Goal: Find specific page/section: Find specific page/section

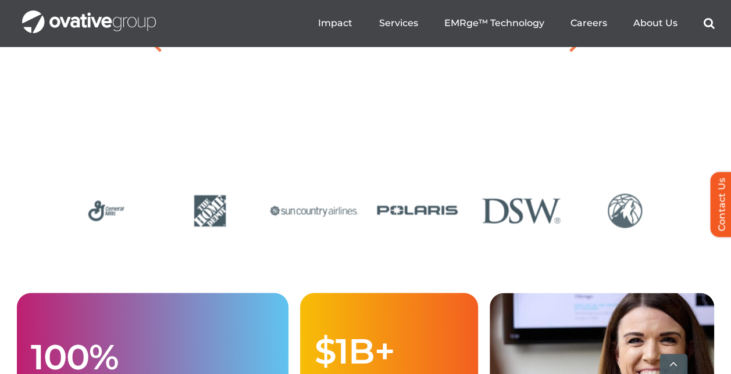
scroll to position [3202, 0]
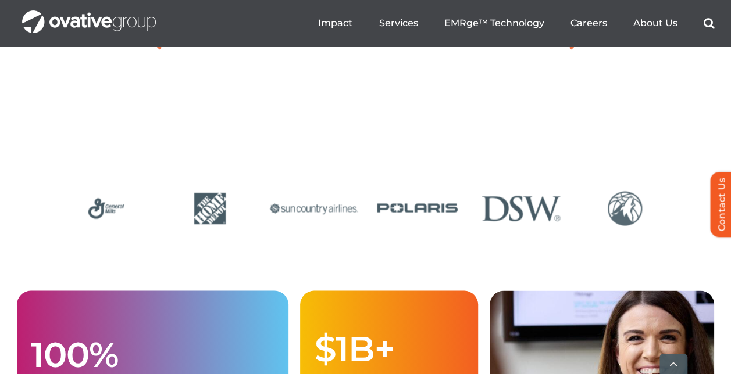
click at [407, 228] on img "10 / 24" at bounding box center [417, 209] width 96 height 40
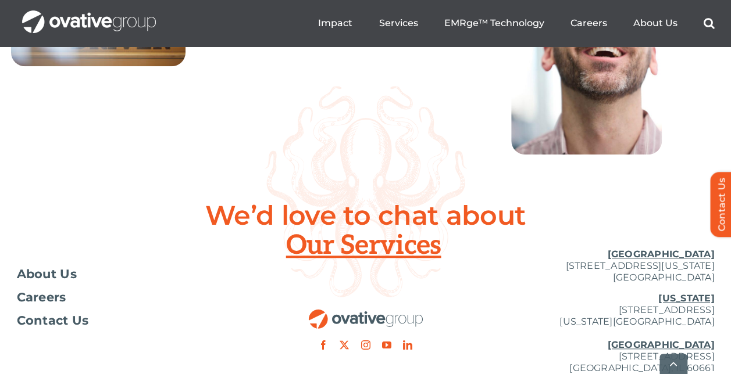
scroll to position [4883, 0]
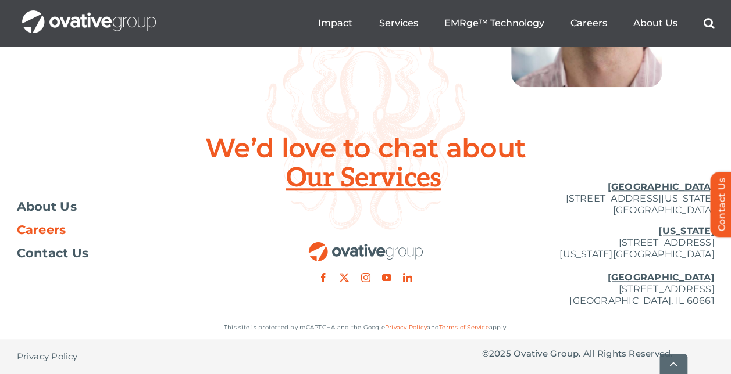
click at [51, 230] on span "Careers" at bounding box center [41, 230] width 49 height 12
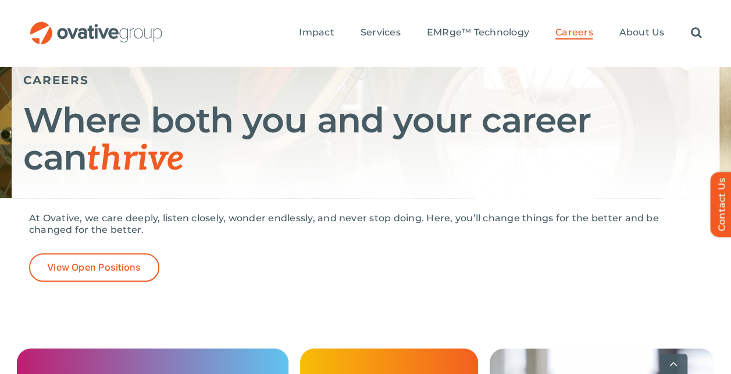
scroll to position [268, 0]
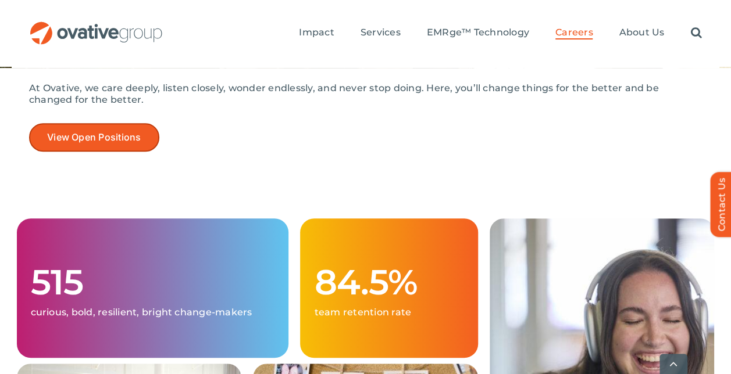
click at [99, 139] on span "View Open Positions" at bounding box center [94, 137] width 94 height 11
